Goal: Navigation & Orientation: Find specific page/section

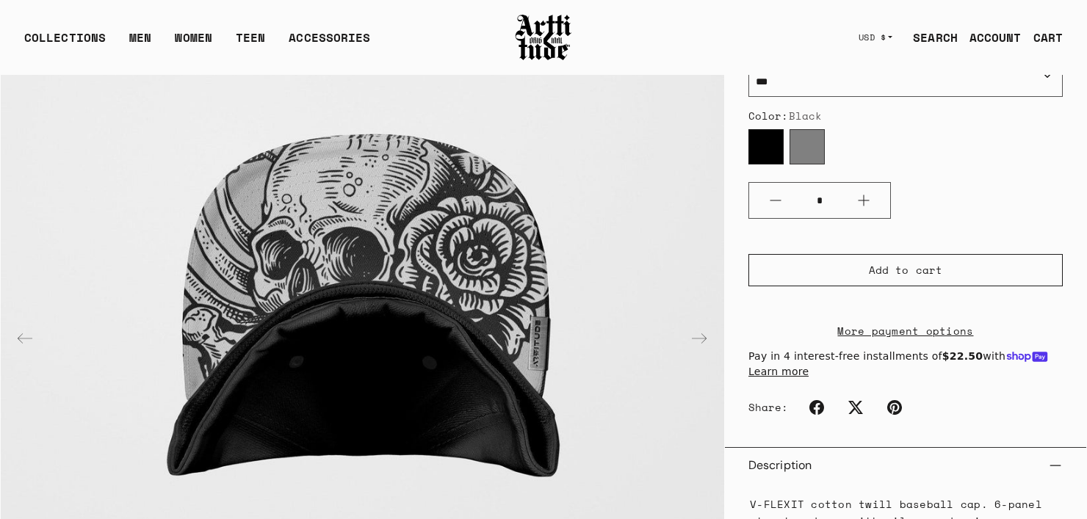
scroll to position [295, 0]
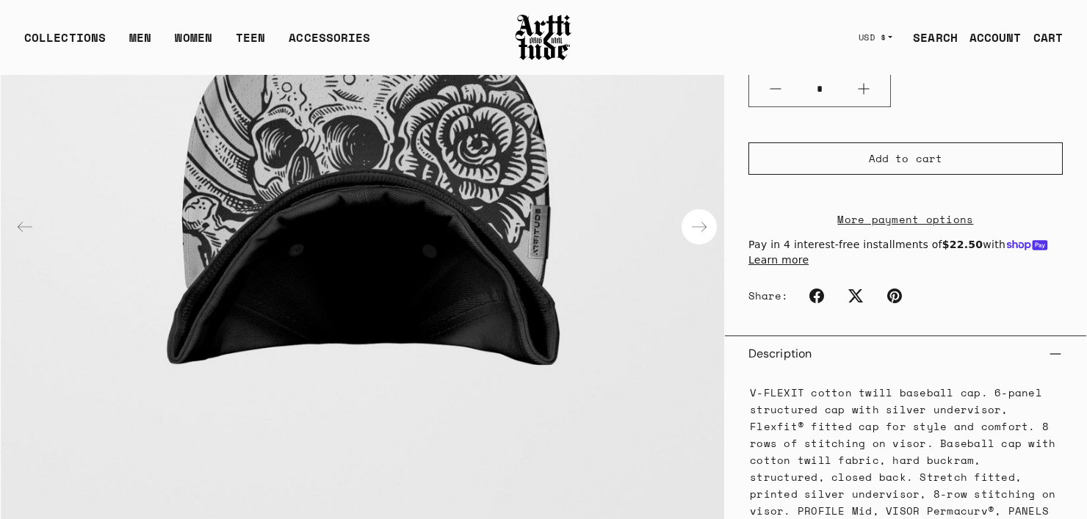
click at [707, 229] on div "Next slide" at bounding box center [699, 227] width 35 height 35
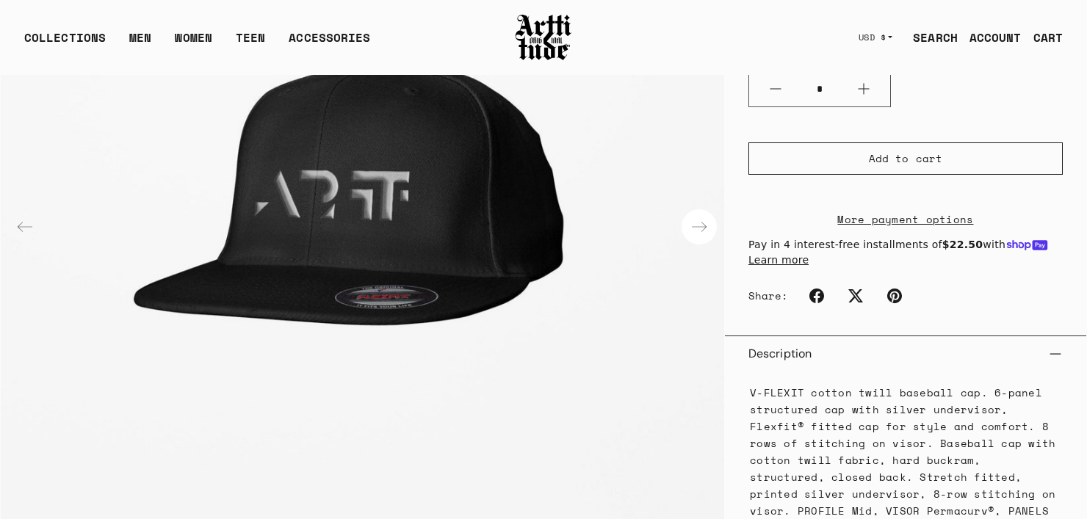
click at [696, 229] on div "Next slide" at bounding box center [699, 227] width 35 height 35
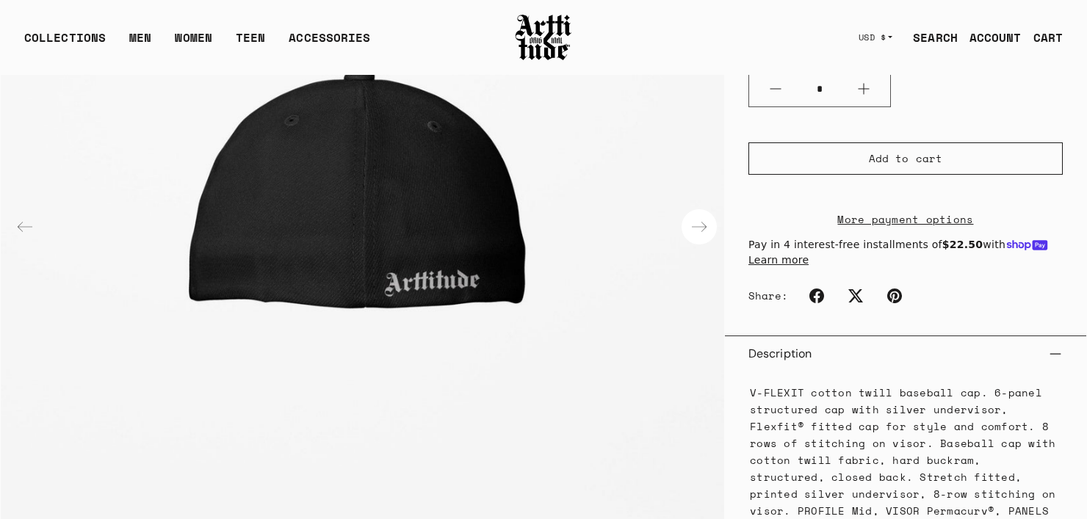
click at [696, 229] on div "Next slide" at bounding box center [699, 227] width 35 height 35
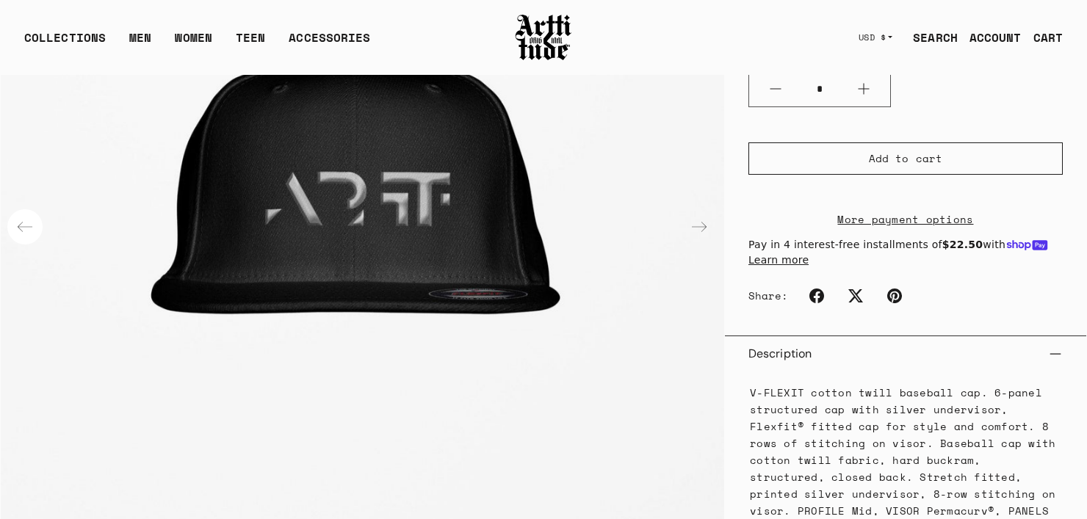
click at [19, 223] on div "Previous slide" at bounding box center [24, 227] width 35 height 35
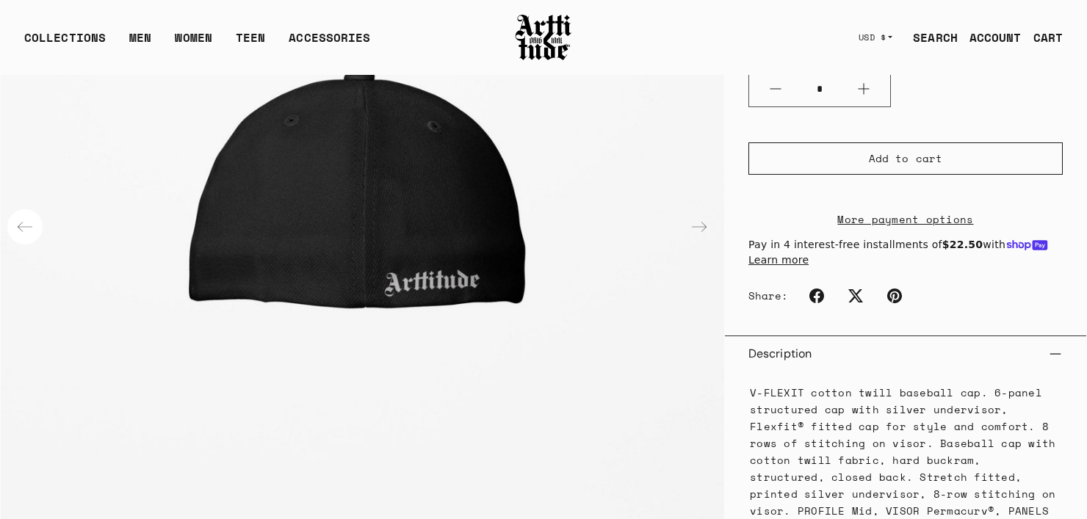
click at [19, 223] on div "Previous slide" at bounding box center [24, 227] width 35 height 35
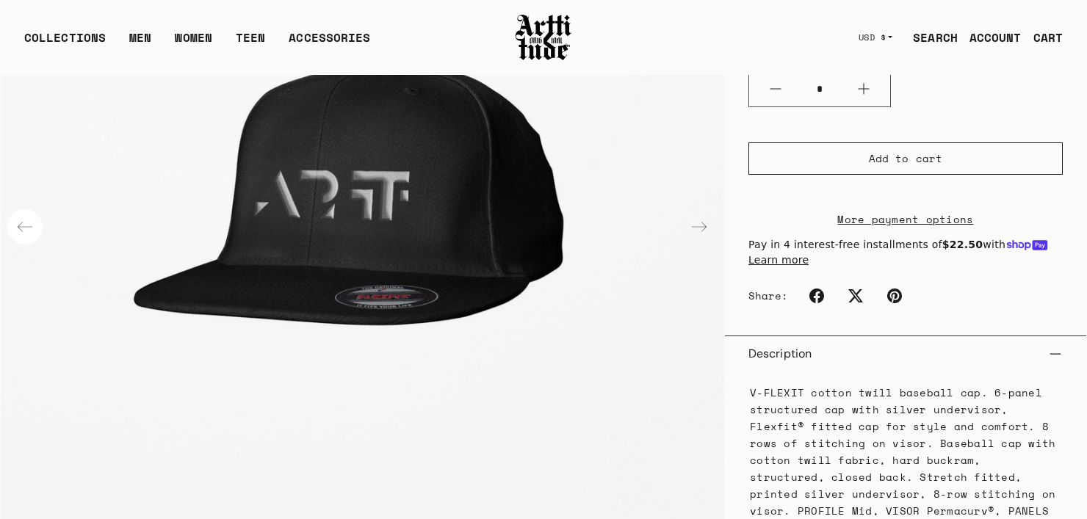
click at [19, 223] on div "Previous slide" at bounding box center [24, 227] width 35 height 35
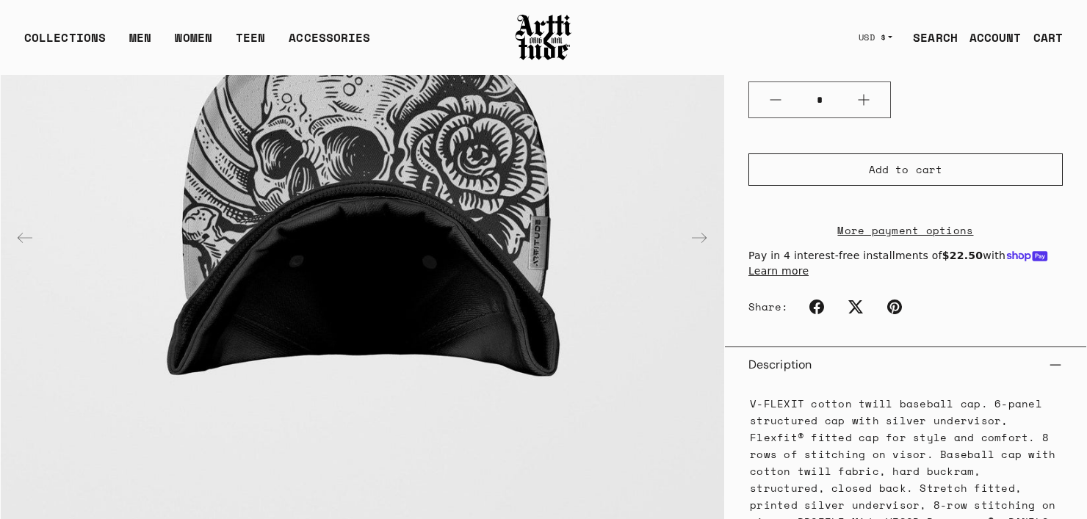
scroll to position [74, 0]
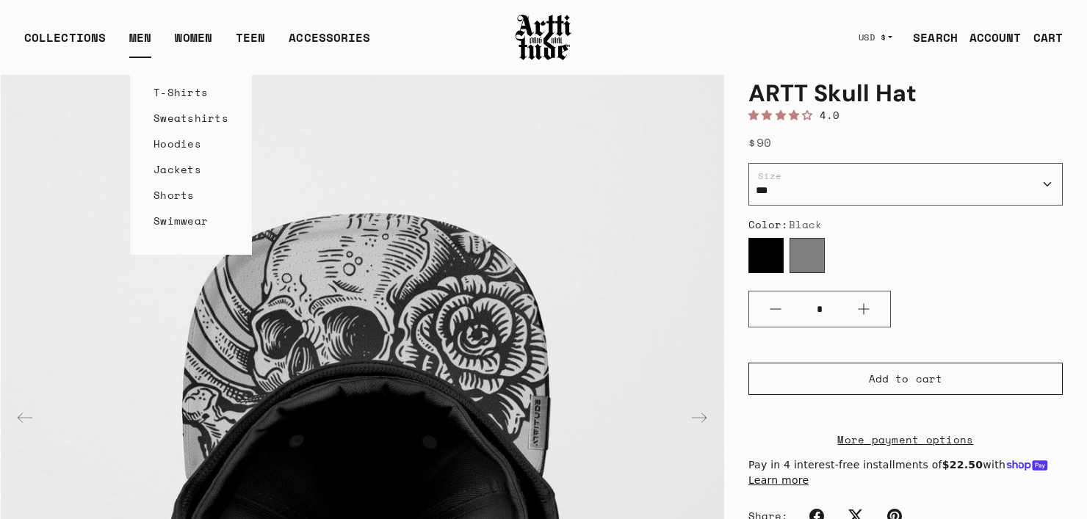
click at [190, 148] on link "Hoodies" at bounding box center [191, 144] width 75 height 26
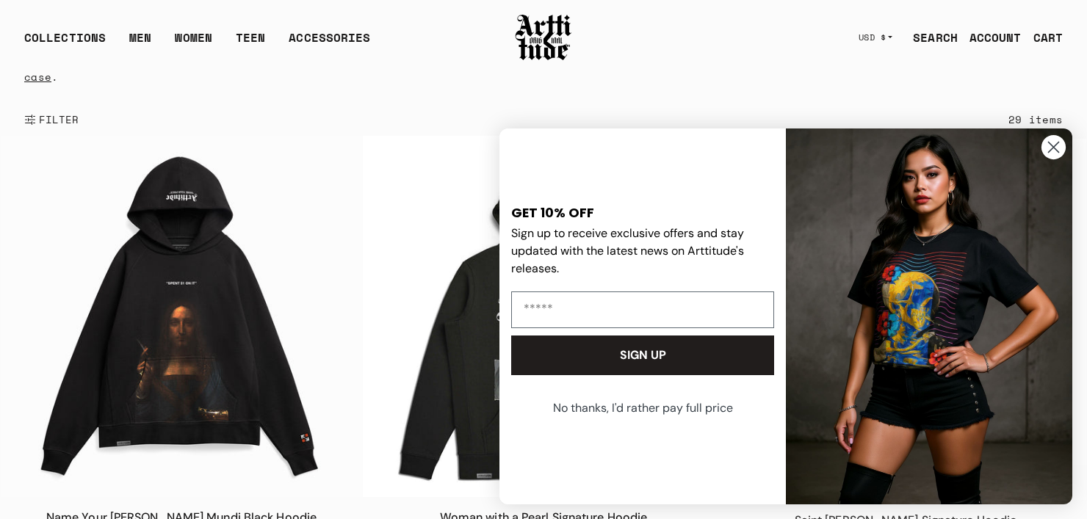
scroll to position [221, 0]
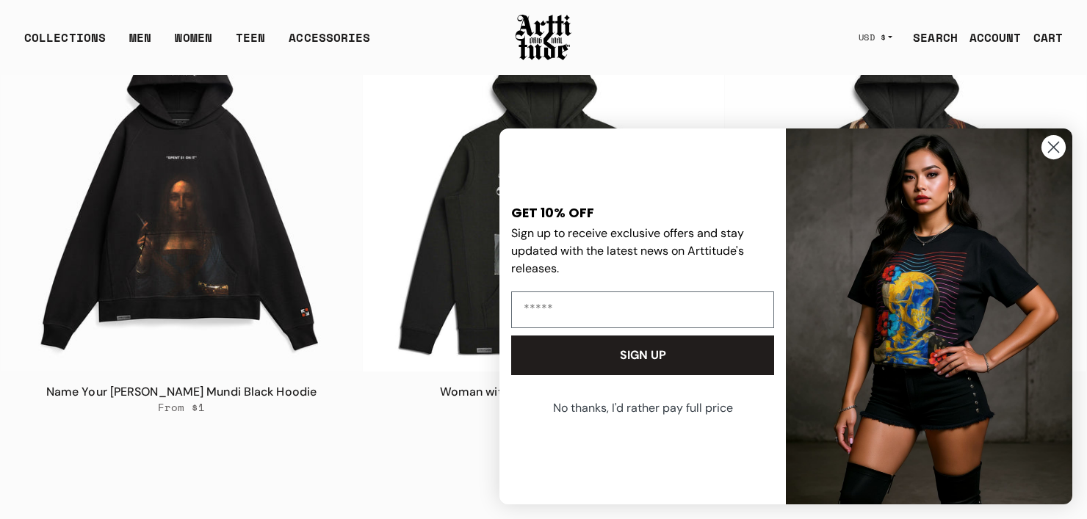
click at [1054, 143] on circle "Close dialog" at bounding box center [1054, 147] width 24 height 24
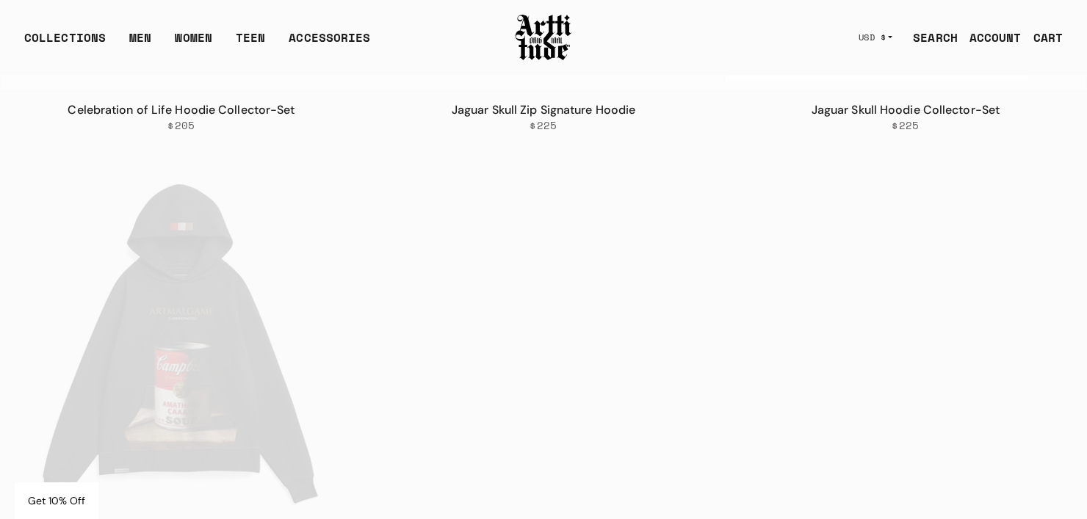
scroll to position [1029, 0]
